Goal: Information Seeking & Learning: Learn about a topic

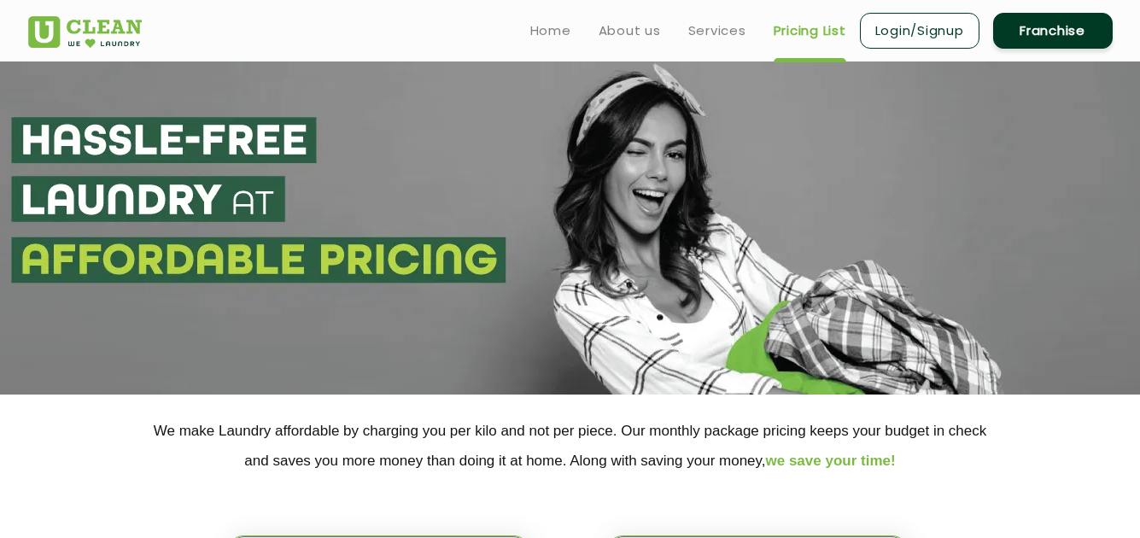
select select "6"
select select "356"
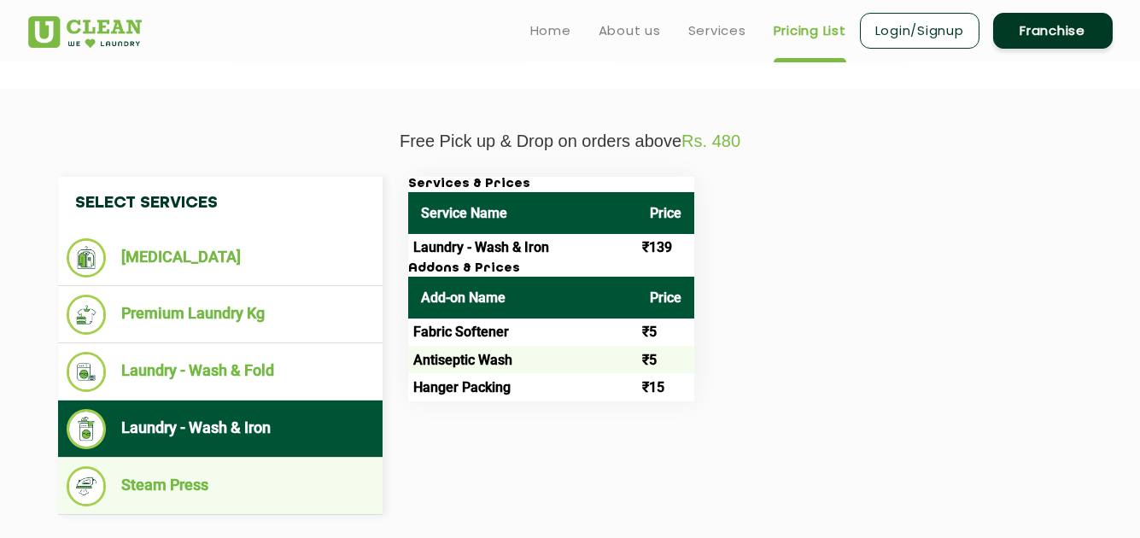
click at [216, 486] on li "Steam Press" at bounding box center [220, 486] width 307 height 40
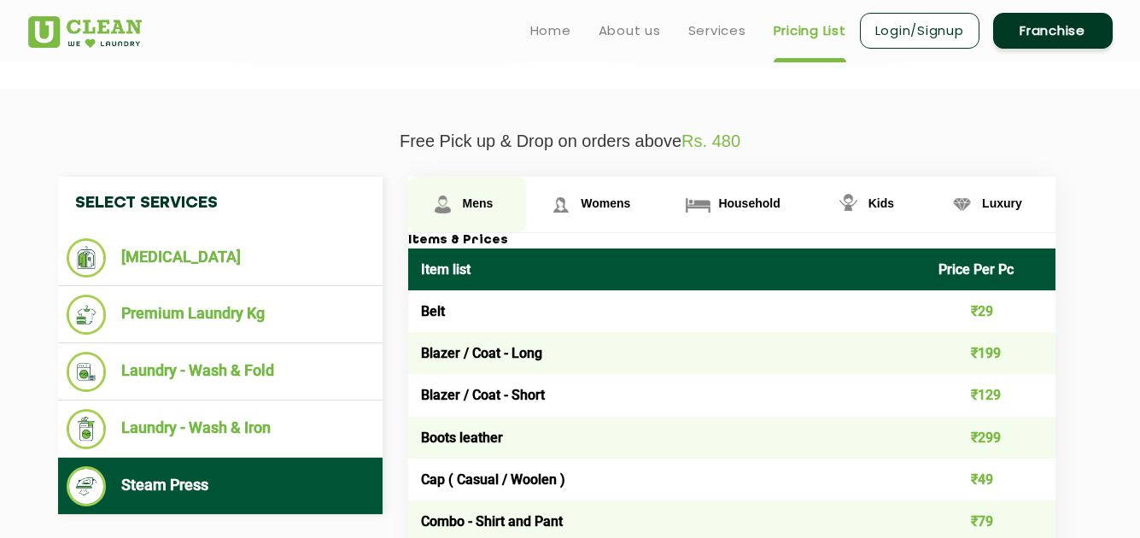
click at [480, 199] on span "Mens" at bounding box center [478, 203] width 31 height 14
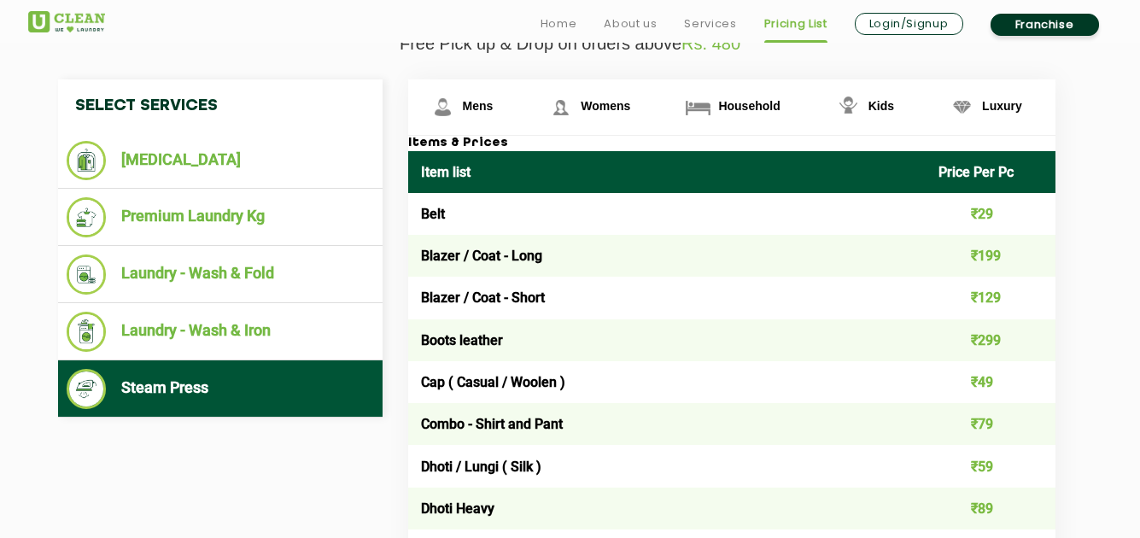
scroll to position [638, 0]
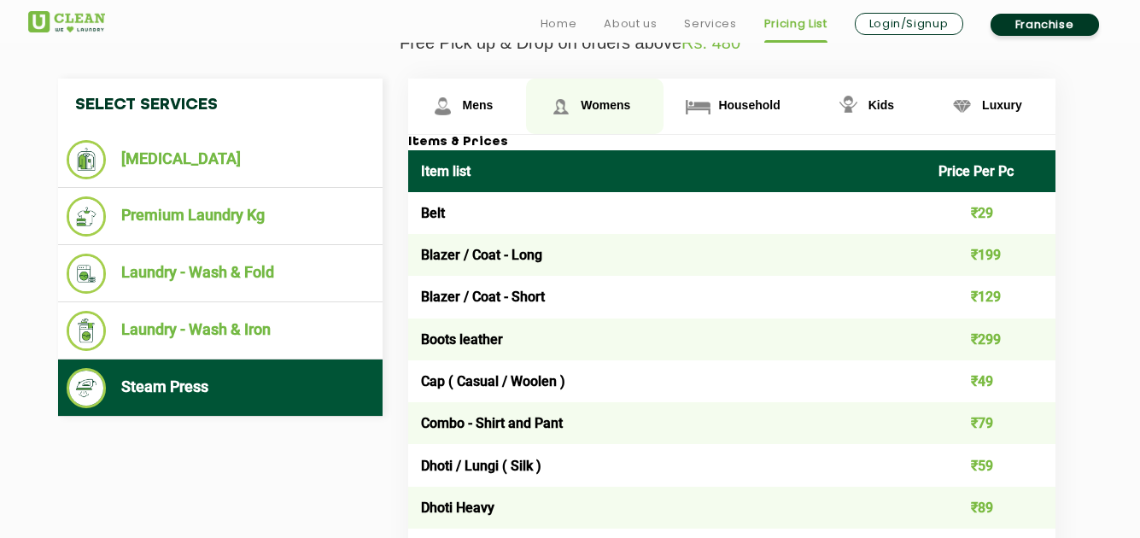
click at [494, 99] on span "Womens" at bounding box center [478, 105] width 31 height 14
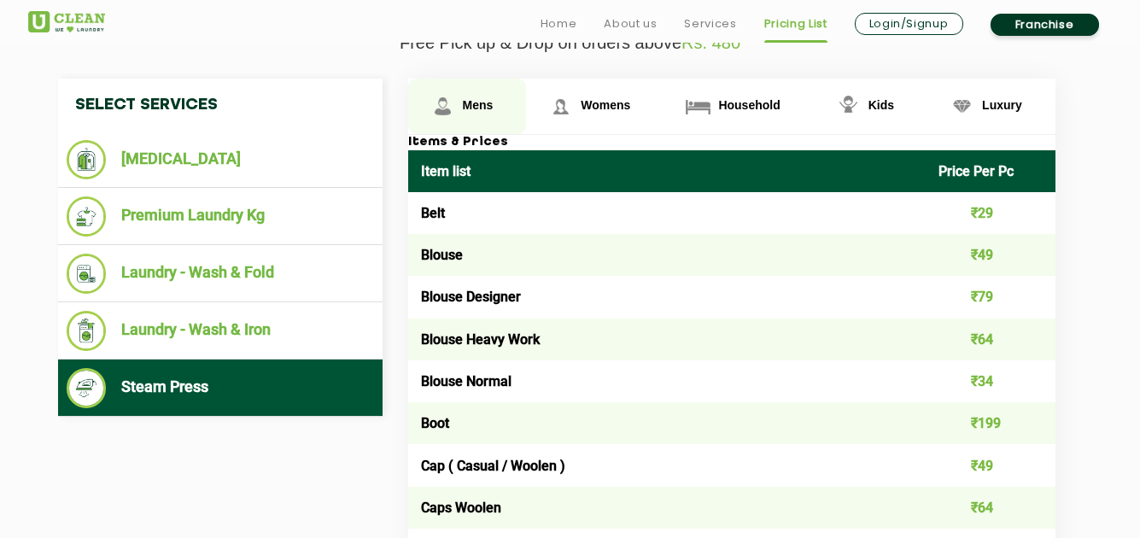
click at [468, 115] on link "Mens" at bounding box center [467, 107] width 119 height 56
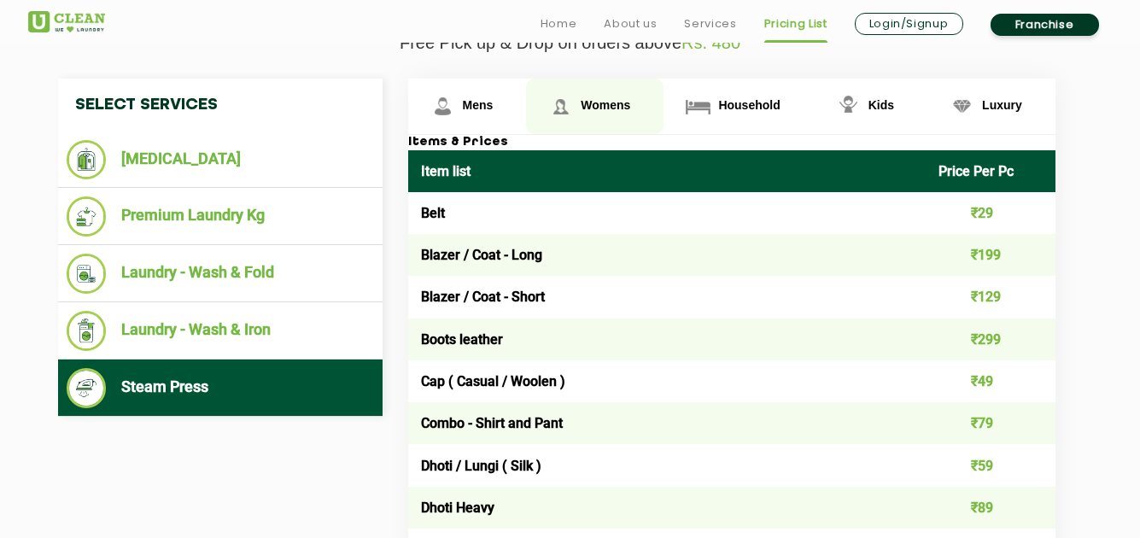
click at [494, 103] on span "Womens" at bounding box center [478, 105] width 31 height 14
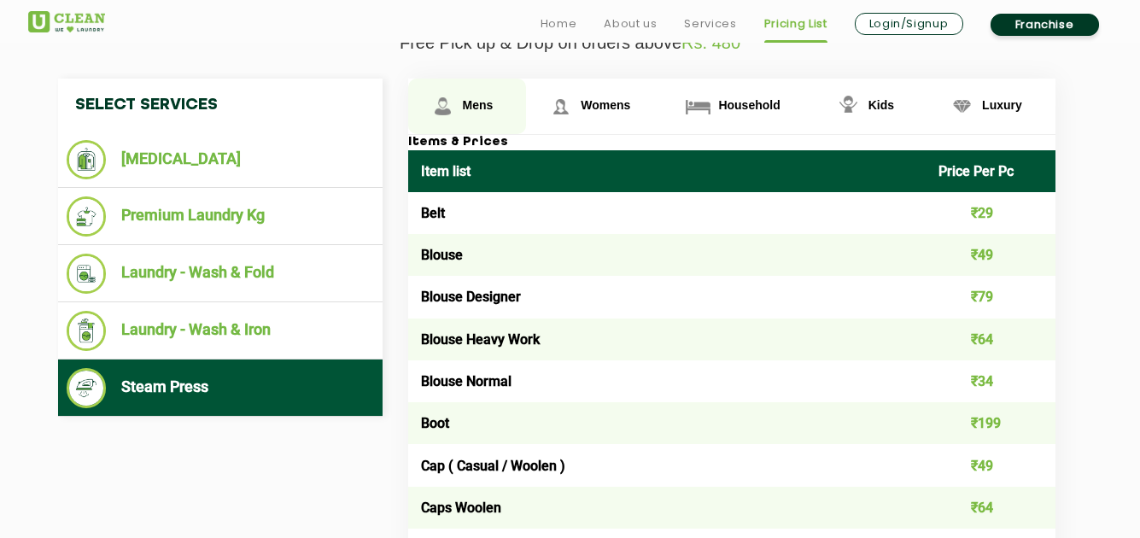
click at [479, 106] on span "Mens" at bounding box center [478, 105] width 31 height 14
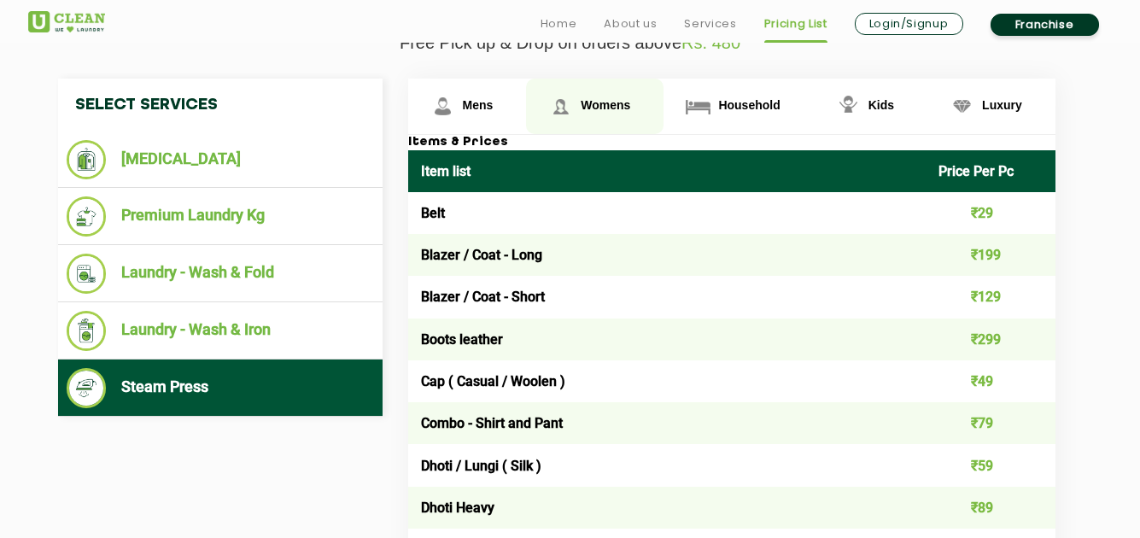
click at [494, 108] on span "Womens" at bounding box center [478, 105] width 31 height 14
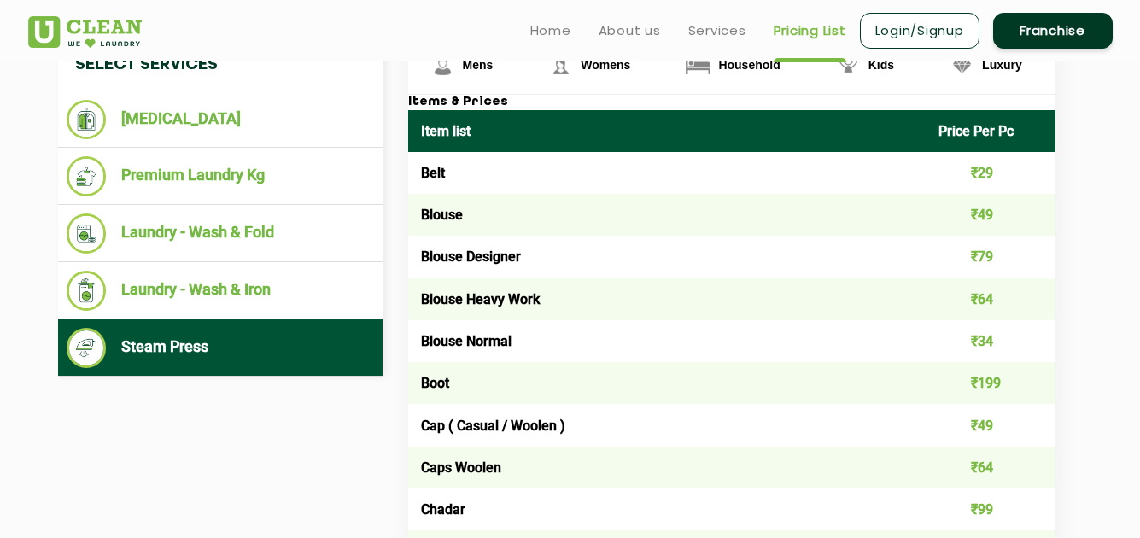
scroll to position [676, 0]
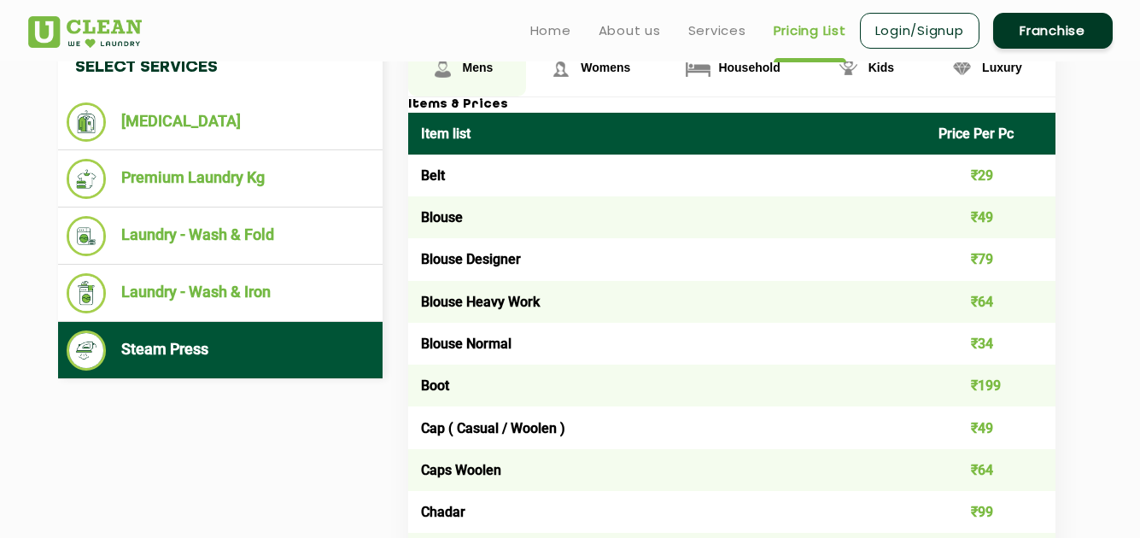
click at [482, 69] on span "Mens" at bounding box center [478, 68] width 31 height 14
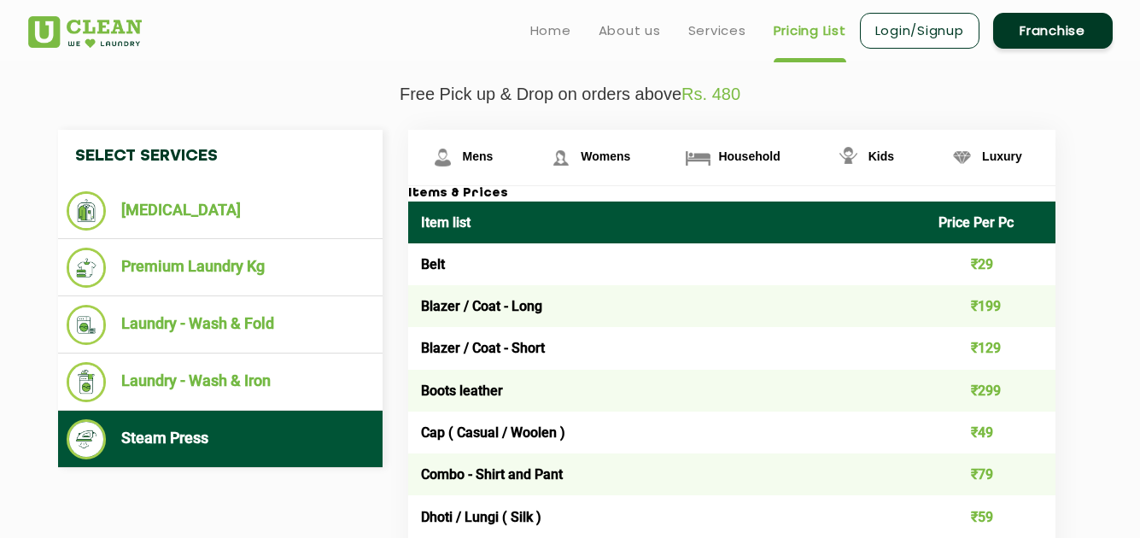
scroll to position [586, 0]
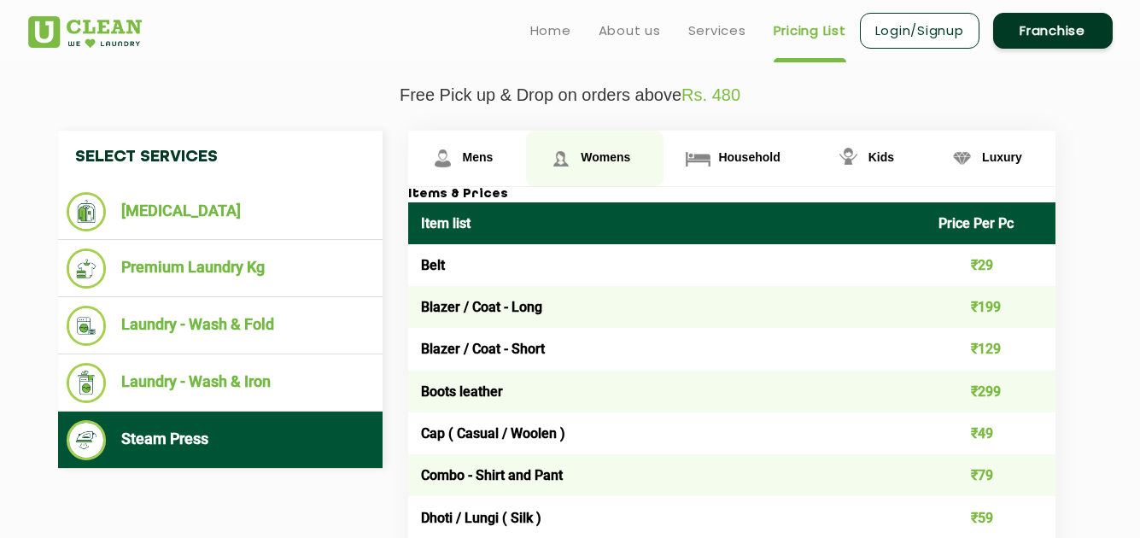
click at [527, 149] on link "Womens" at bounding box center [467, 159] width 119 height 56
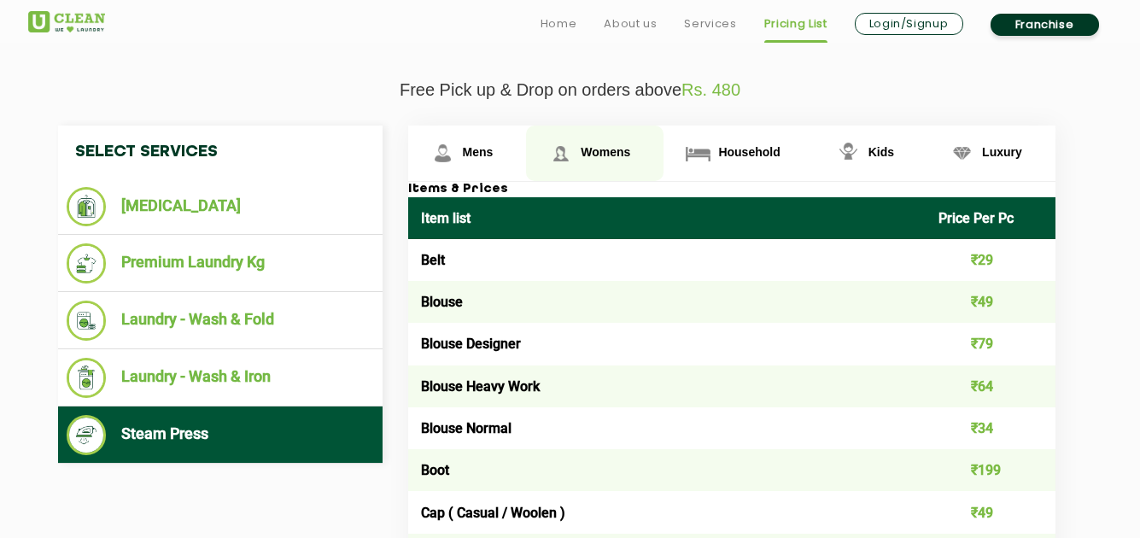
scroll to position [618, 0]
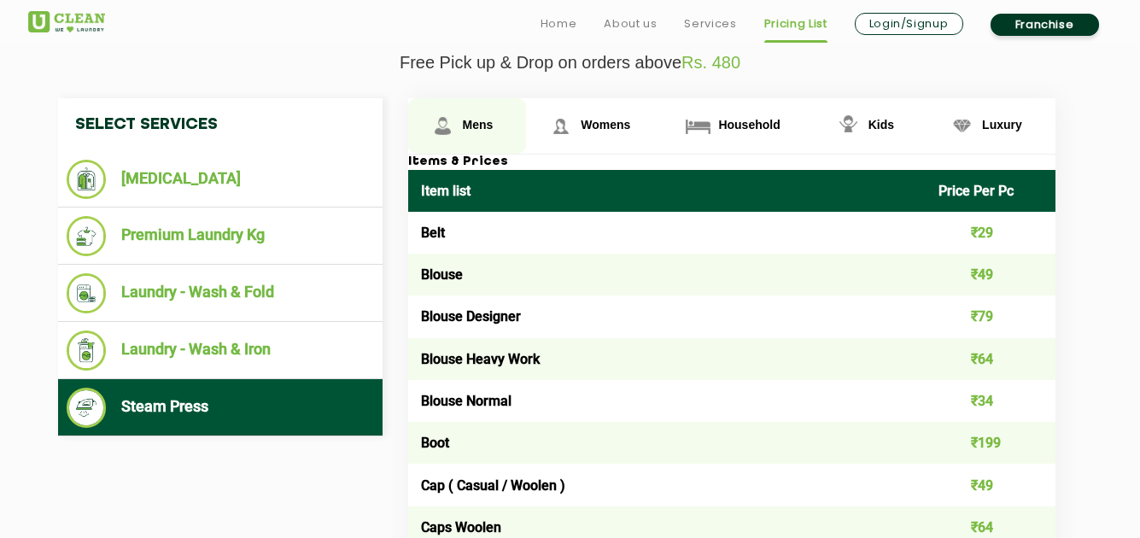
click at [474, 123] on span "Mens" at bounding box center [478, 125] width 31 height 14
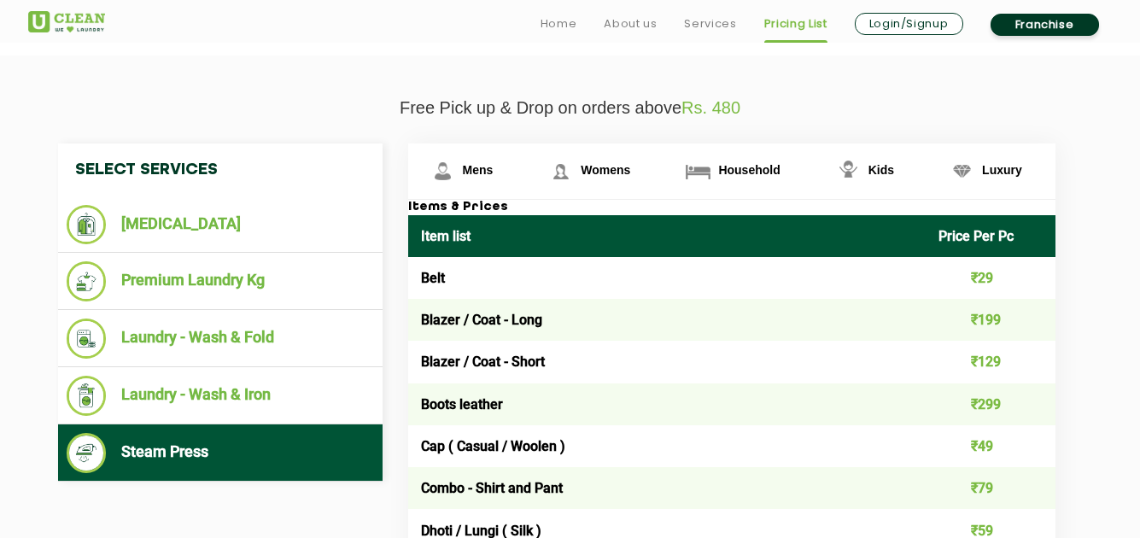
scroll to position [579, 0]
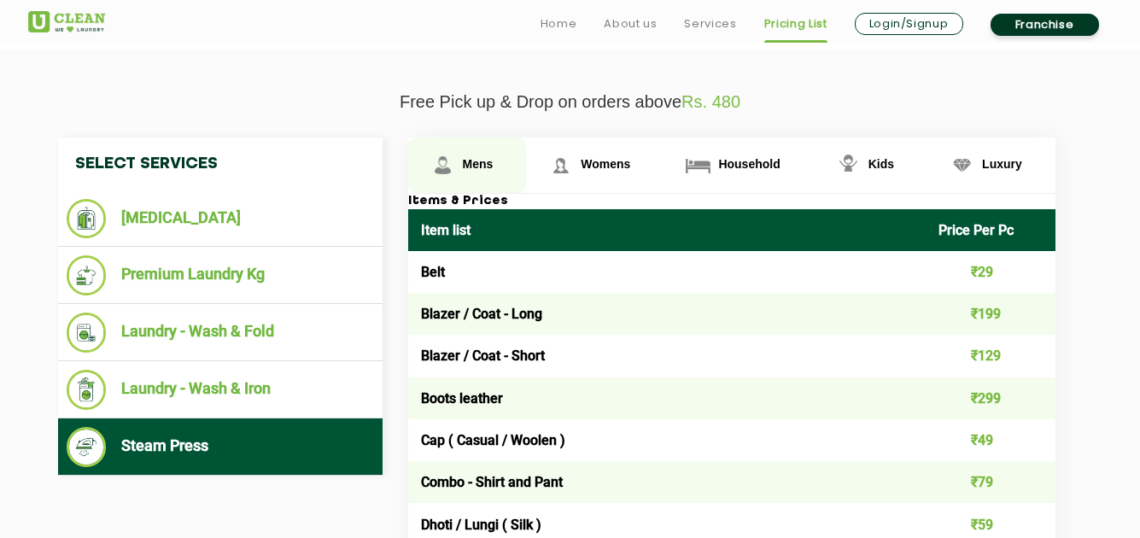
click at [467, 155] on link "Mens" at bounding box center [467, 166] width 119 height 56
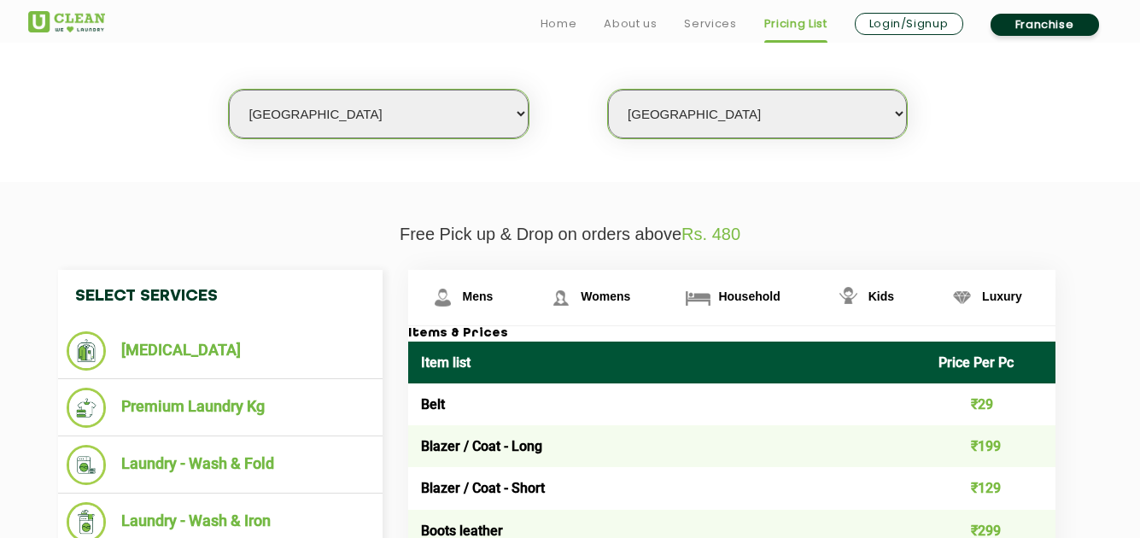
scroll to position [448, 0]
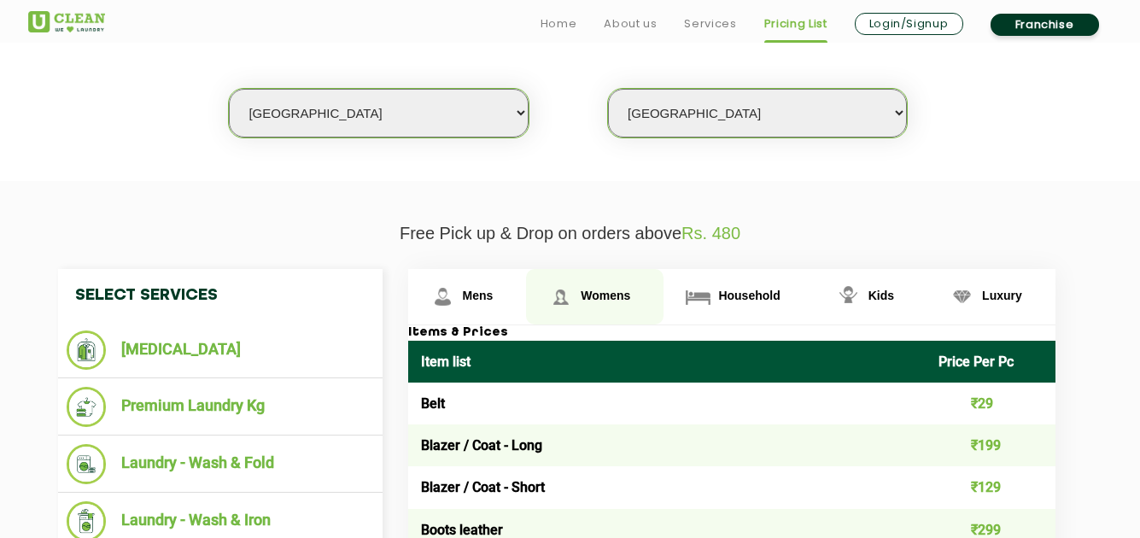
click at [494, 302] on span "Womens" at bounding box center [478, 296] width 31 height 14
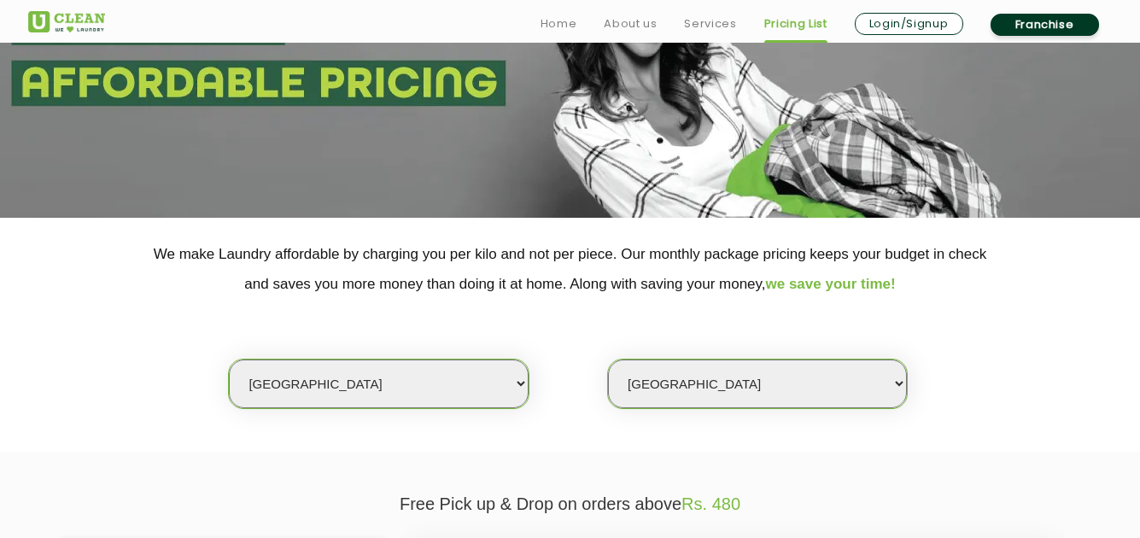
scroll to position [384, 0]
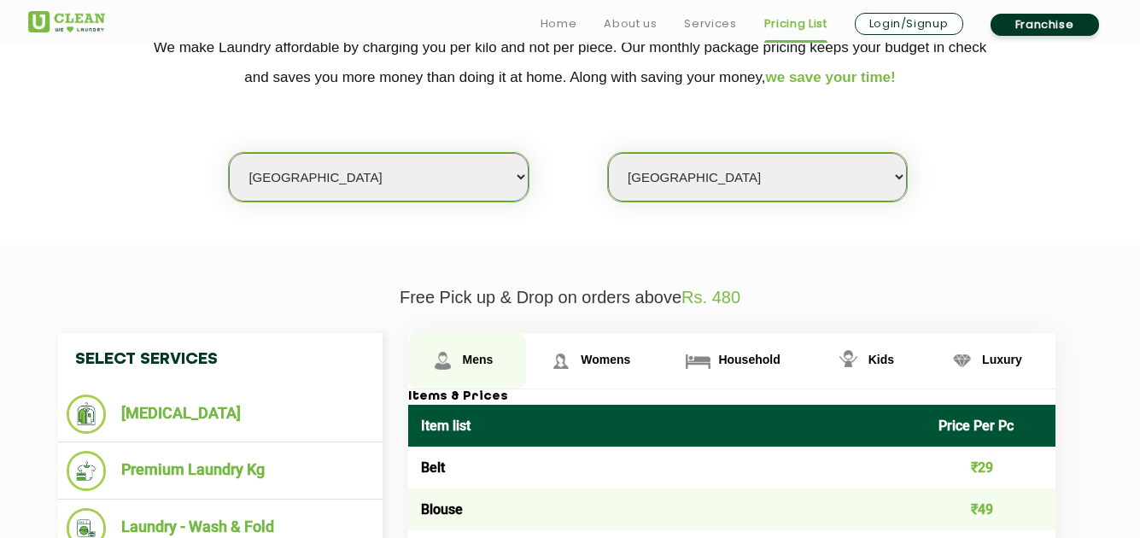
click at [468, 360] on span "Mens" at bounding box center [478, 360] width 31 height 14
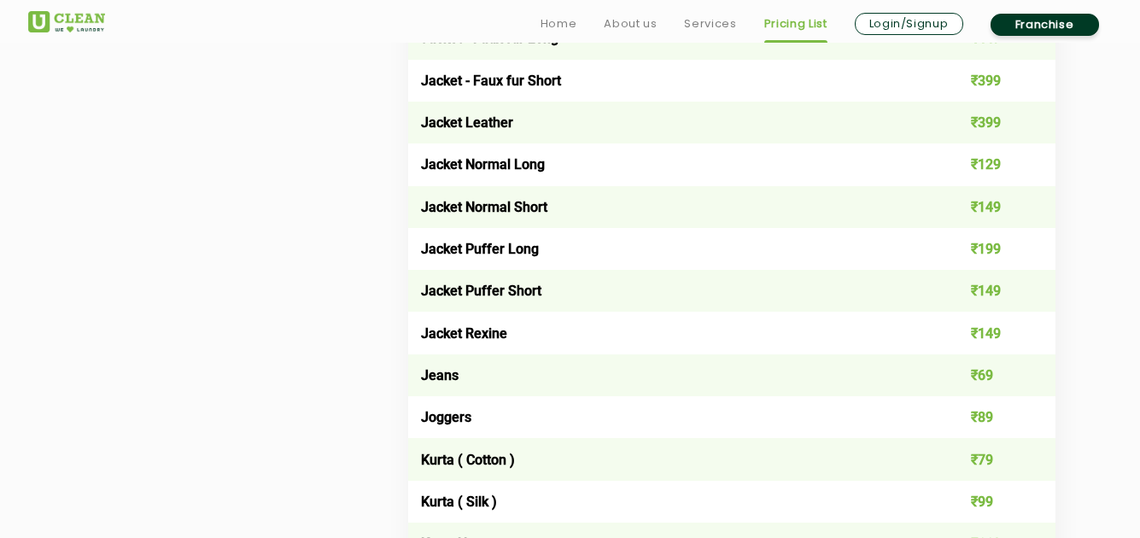
scroll to position [1445, 0]
drag, startPoint x: 517, startPoint y: 428, endPoint x: 370, endPoint y: 413, distance: 147.7
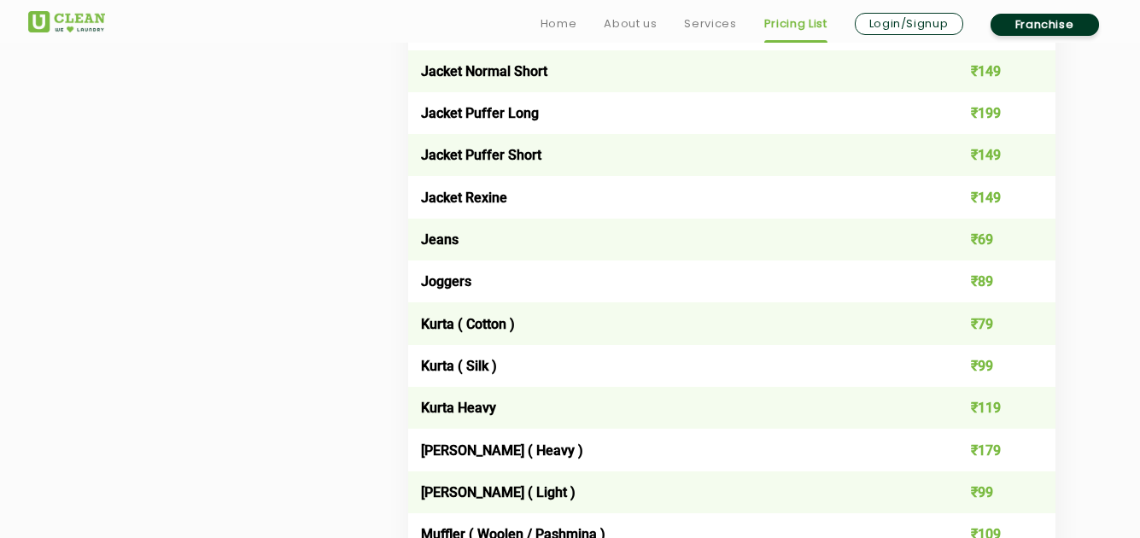
scroll to position [1582, 0]
